Goal: Transaction & Acquisition: Subscribe to service/newsletter

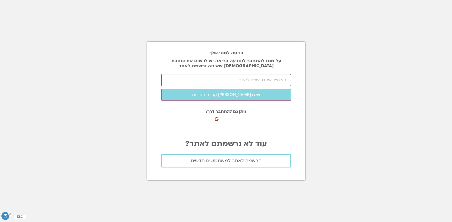
click at [284, 79] on input "email" at bounding box center [226, 80] width 130 height 12
type input "tsippyk26@gmail.com"
click at [241, 159] on span "הרשמה לאתר למשתמשים חדשים" at bounding box center [226, 160] width 71 height 5
click at [259, 160] on span "הרשמה לאתר למשתמשים חדשים" at bounding box center [226, 160] width 71 height 5
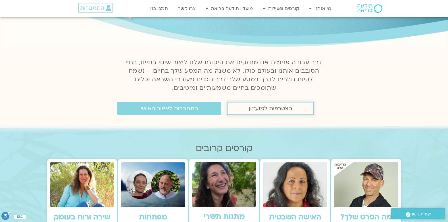
click at [281, 108] on span "הצטרפות למועדון" at bounding box center [270, 108] width 43 height 6
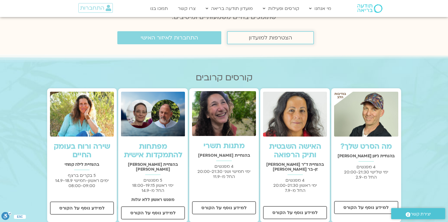
scroll to position [142, 0]
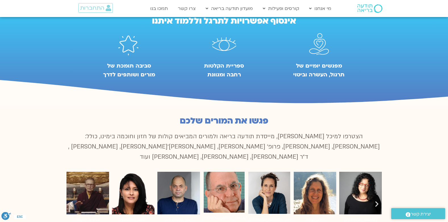
scroll to position [227, 0]
